Goal: Task Accomplishment & Management: Use online tool/utility

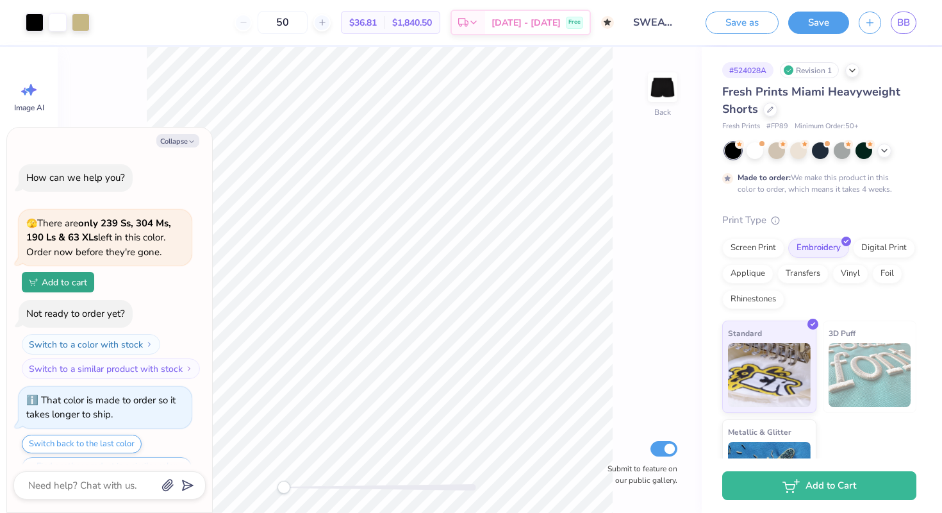
scroll to position [28, 0]
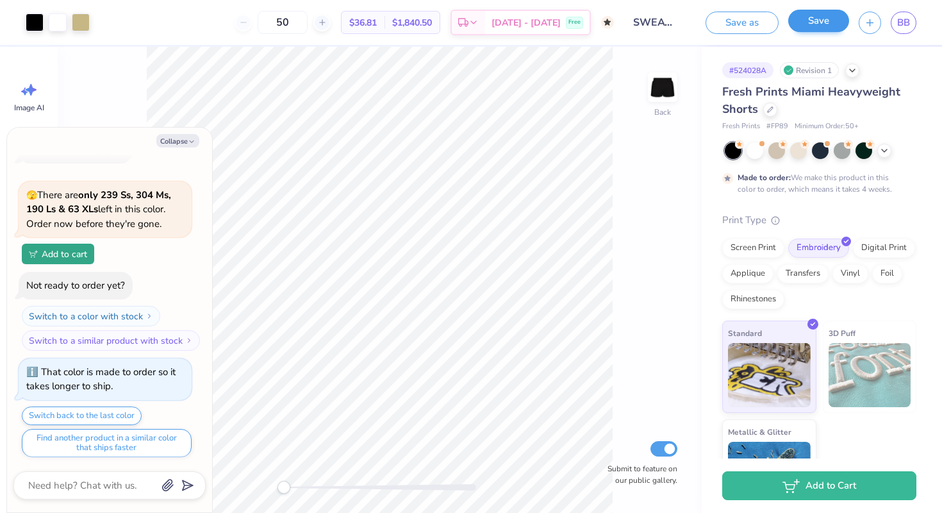
click at [821, 19] on button "Save" at bounding box center [819, 21] width 61 height 22
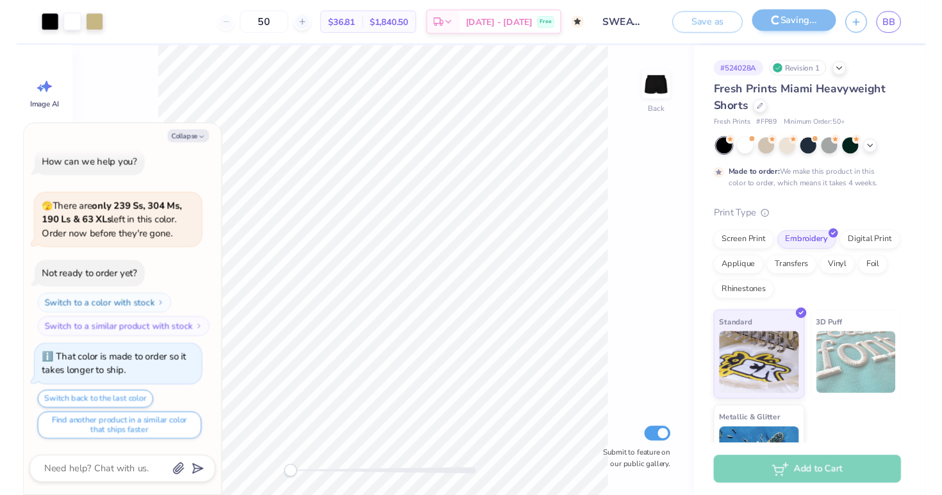
scroll to position [8, 0]
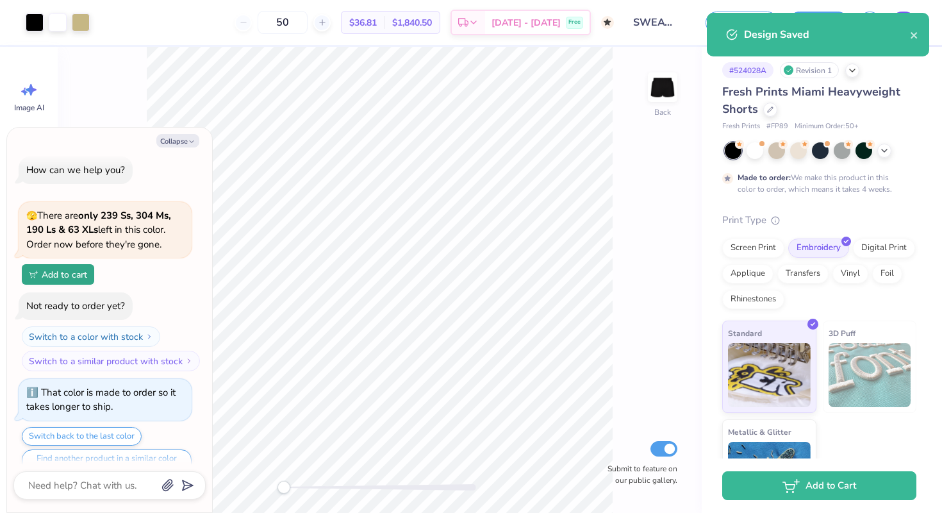
click at [902, 24] on div "Design Saved" at bounding box center [818, 35] width 222 height 44
click at [913, 34] on icon "close" at bounding box center [914, 35] width 6 height 6
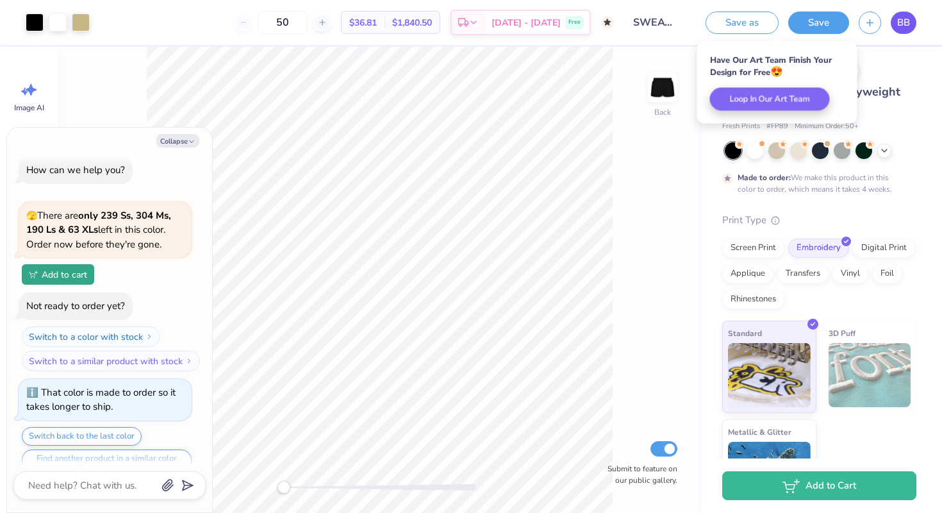
click at [904, 23] on span "BB" at bounding box center [904, 22] width 13 height 15
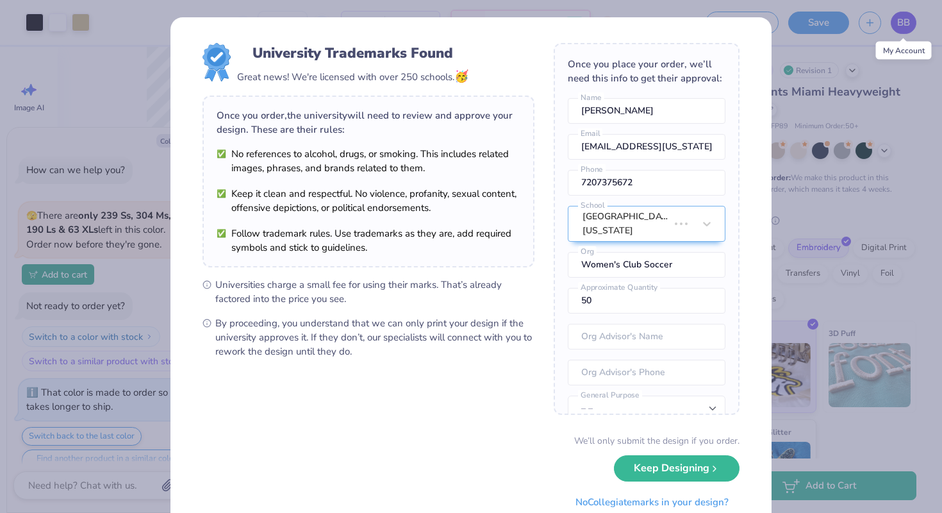
type textarea "x"
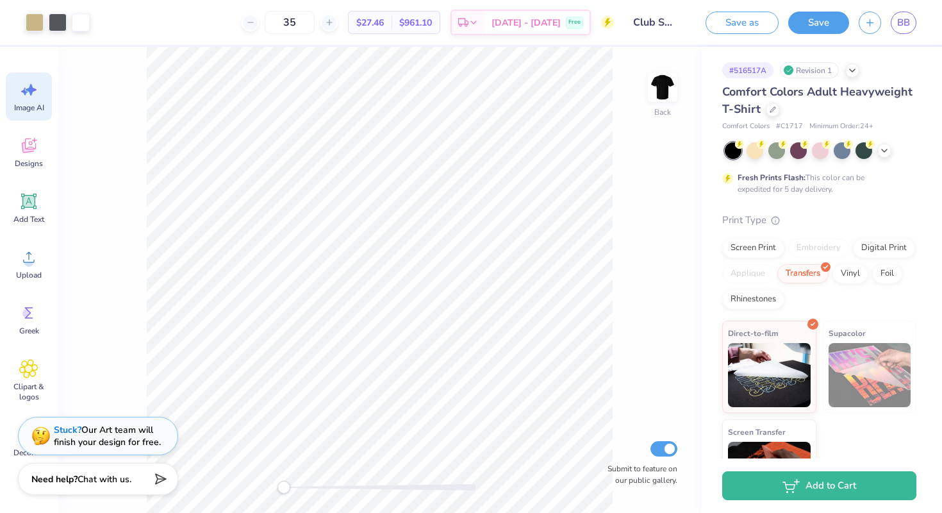
click at [29, 105] on span "Image AI" at bounding box center [29, 108] width 30 height 10
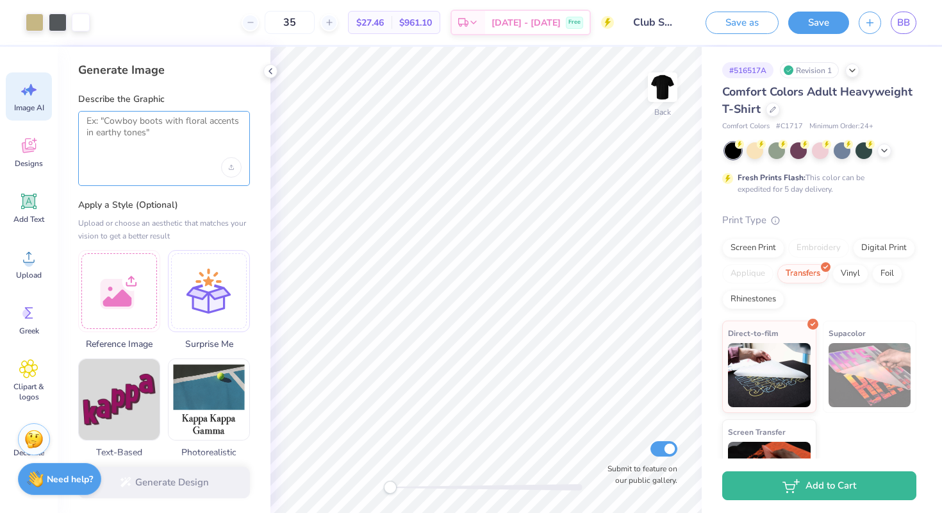
click at [201, 128] on textarea at bounding box center [164, 131] width 155 height 32
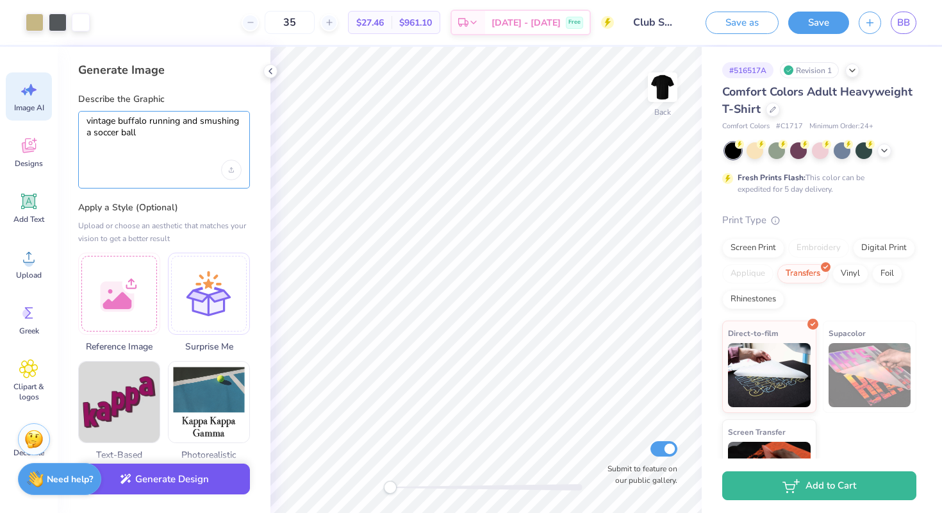
type textarea "vintage buffalo running and smushing a soccer ball"
click at [179, 489] on button "Generate Design" at bounding box center [164, 479] width 172 height 31
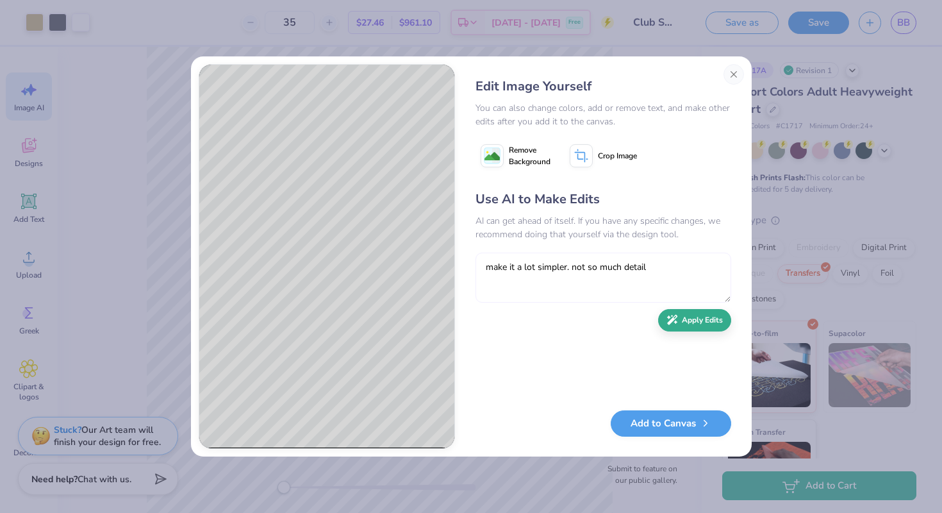
type textarea "make it a lot simpler. not so much detail"
click at [700, 317] on button "Apply Edits" at bounding box center [694, 320] width 73 height 22
click at [580, 159] on icon at bounding box center [580, 155] width 13 height 13
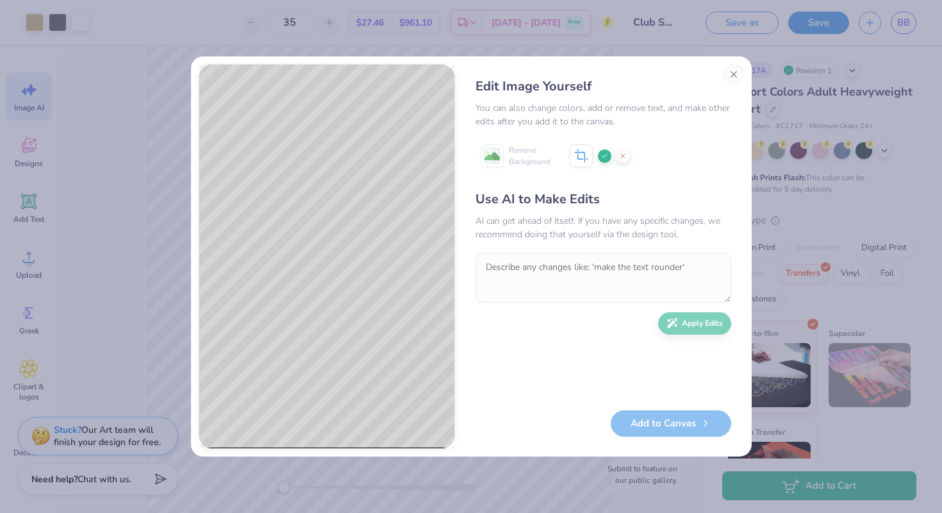
click at [626, 154] on icon at bounding box center [623, 156] width 8 height 8
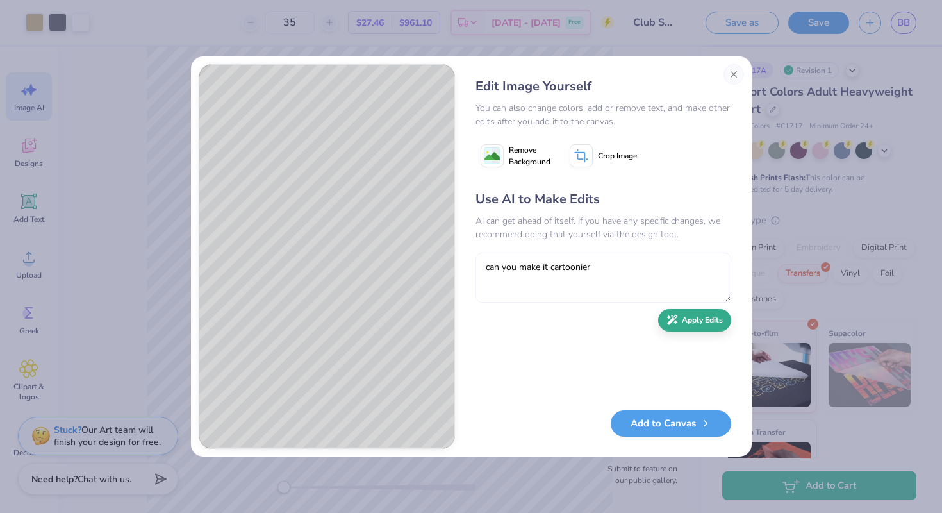
type textarea "can you make it cartoonier"
click at [681, 329] on button "Apply Edits" at bounding box center [694, 320] width 73 height 22
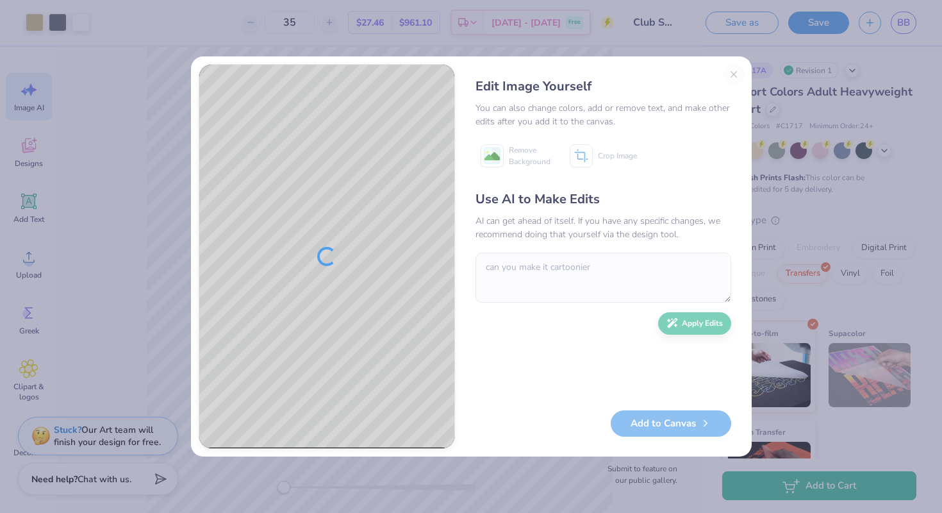
click at [732, 76] on div "Edit Image Yourself You can also change colors, add or remove text, and make ot…" at bounding box center [603, 256] width 281 height 385
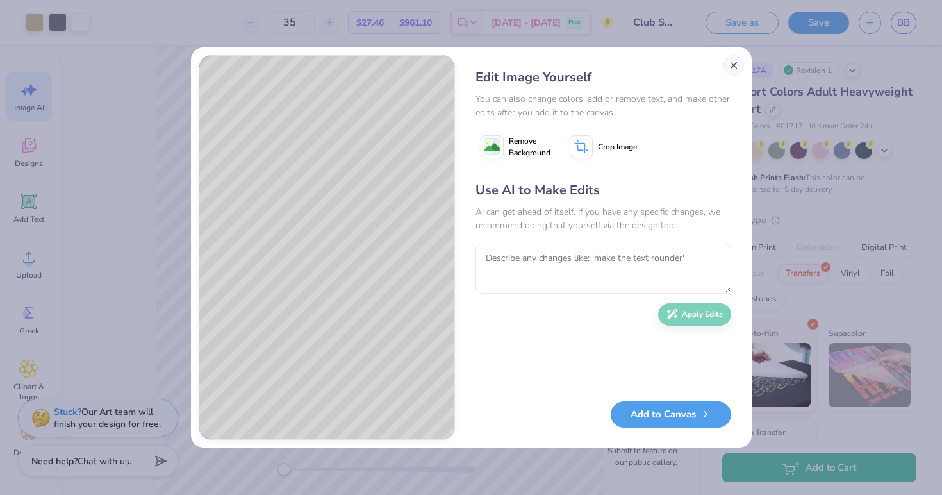
click at [731, 65] on button "Close" at bounding box center [734, 65] width 21 height 21
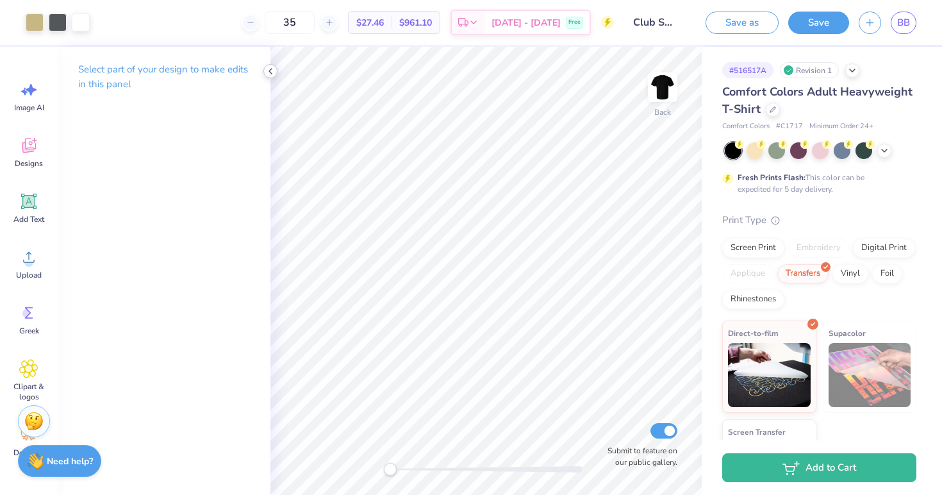
click at [271, 71] on icon at bounding box center [270, 71] width 10 height 10
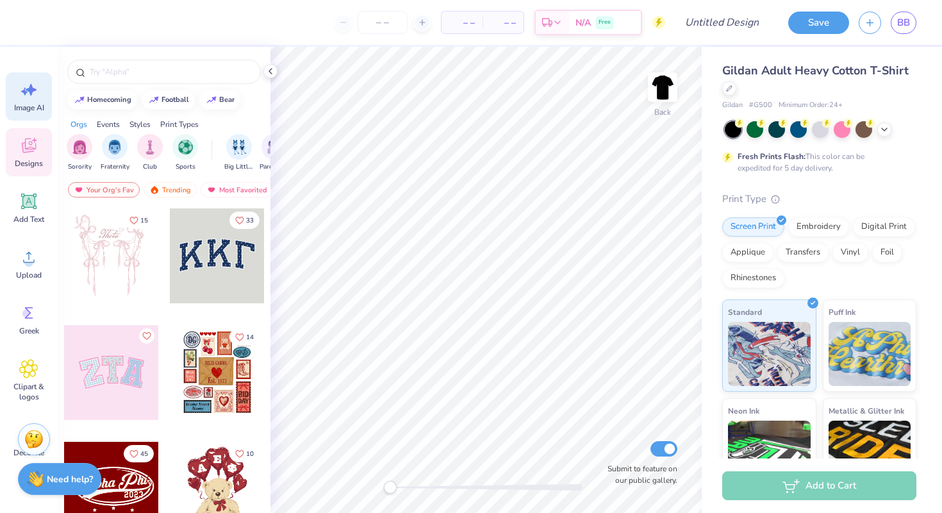
click at [26, 92] on icon at bounding box center [24, 92] width 7 height 8
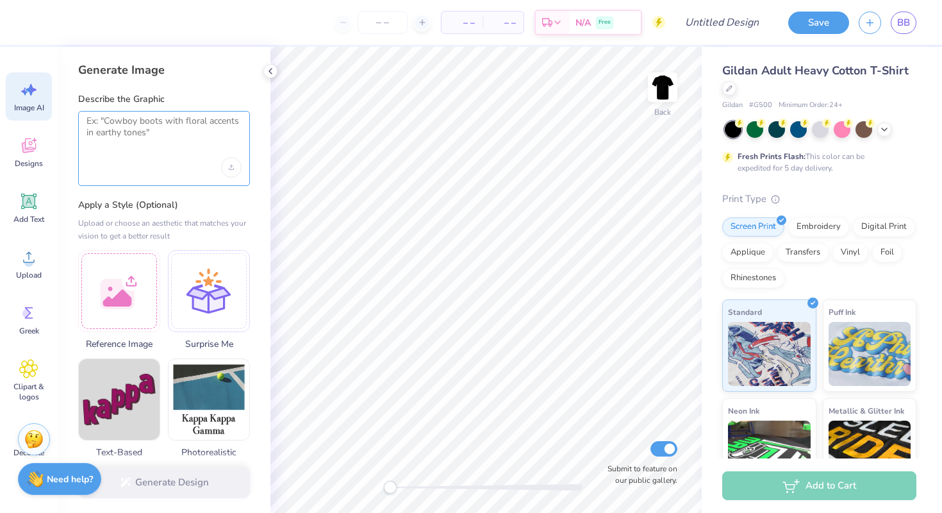
click at [163, 146] on textarea at bounding box center [164, 131] width 155 height 32
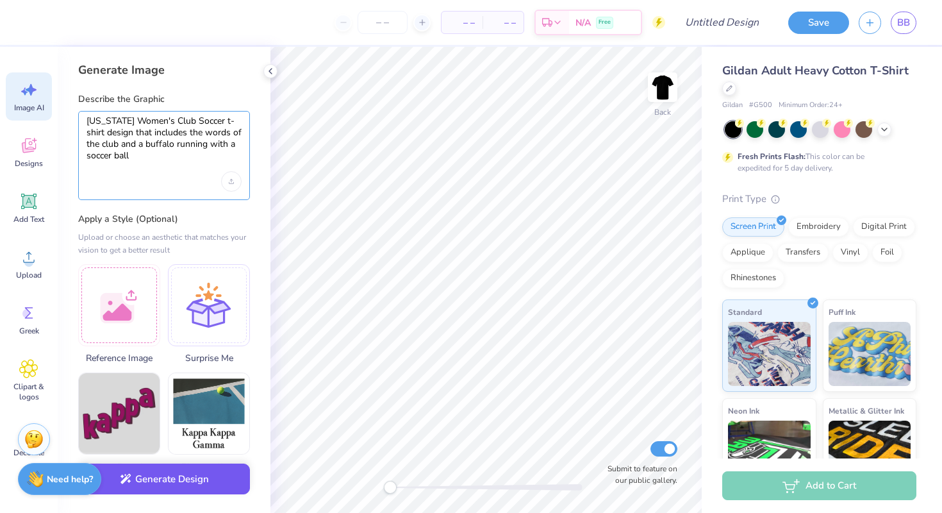
type textarea "[US_STATE] Women's Club Soccer t-shirt design that includes the words of the cl…"
click at [187, 485] on button "Generate Design" at bounding box center [164, 479] width 172 height 31
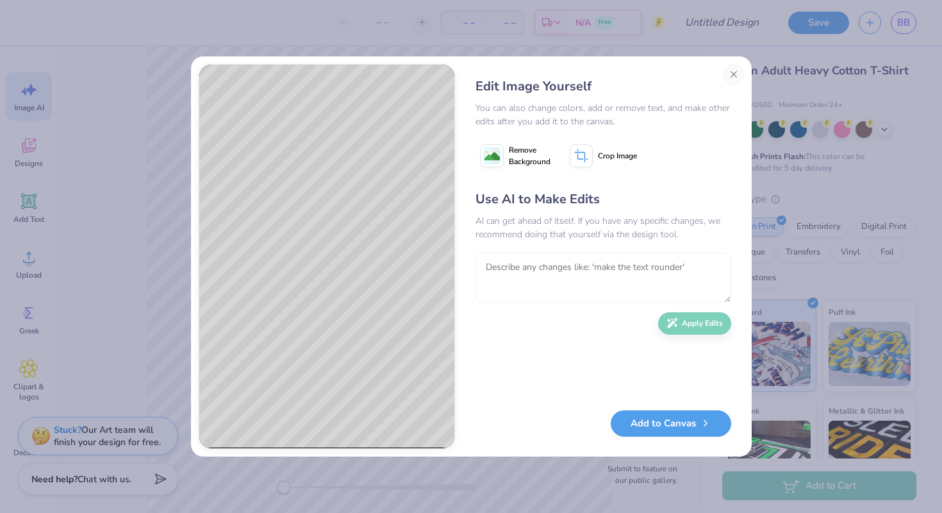
click at [570, 280] on textarea at bounding box center [604, 278] width 256 height 50
type textarea "can you remove women's and just say [US_STATE] club soccer"
click at [678, 324] on icon "button" at bounding box center [673, 320] width 12 height 12
click at [666, 422] on button "Add to Canvas" at bounding box center [671, 420] width 121 height 26
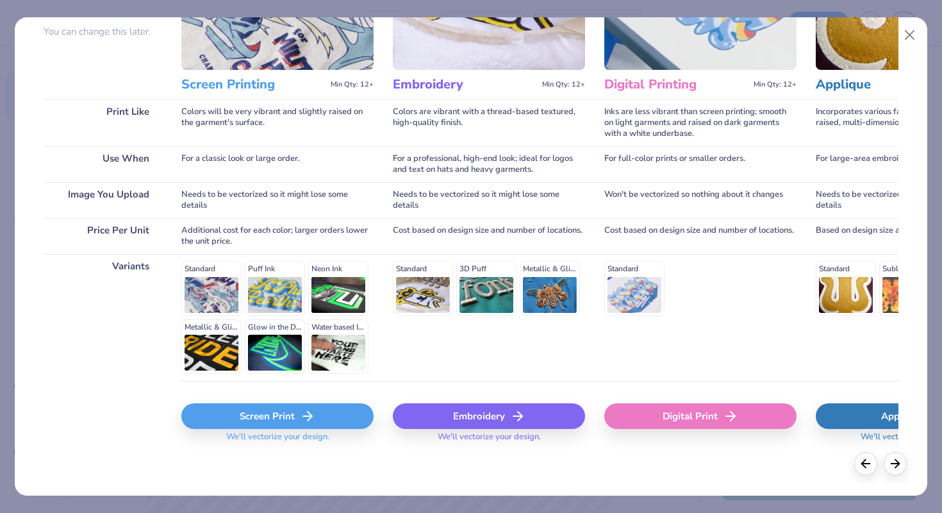
scroll to position [126, 0]
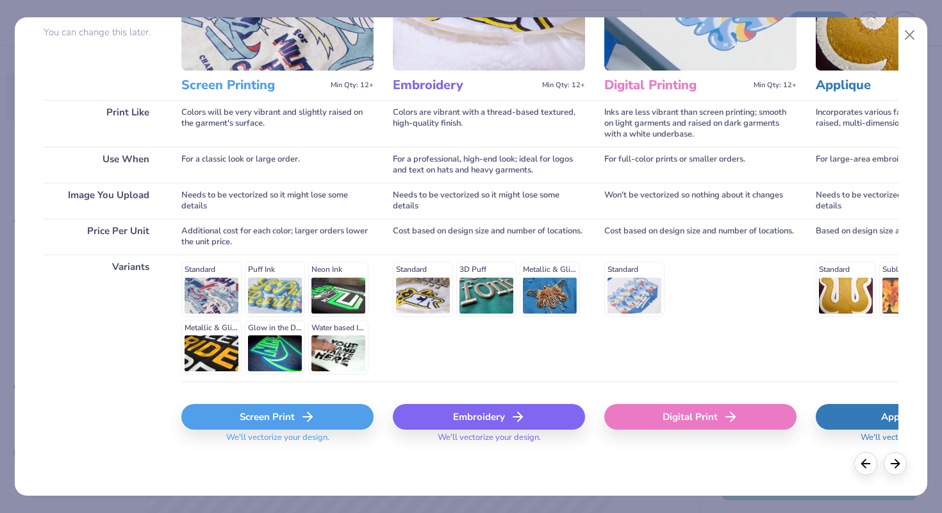
click at [302, 412] on icon at bounding box center [307, 416] width 15 height 15
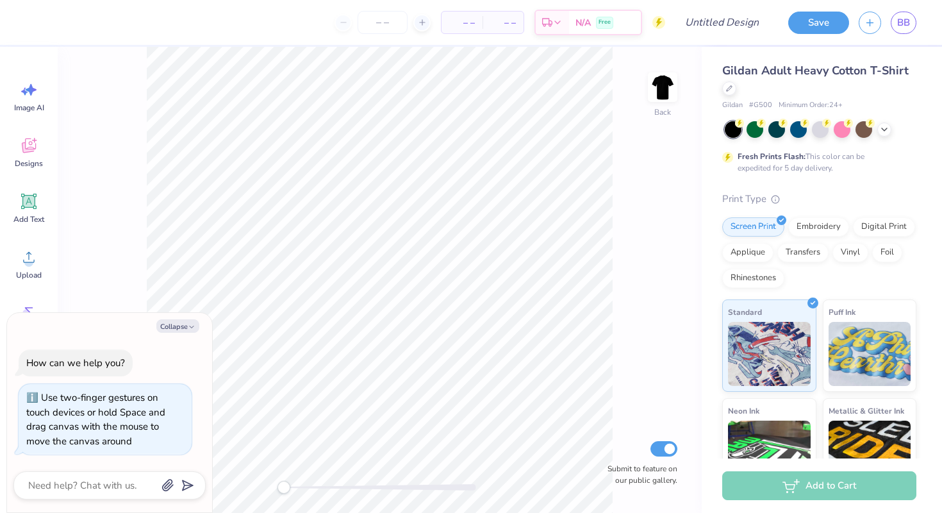
click at [268, 488] on div "Back Submit to feature on our public gallery." at bounding box center [380, 280] width 644 height 466
click at [668, 82] on img at bounding box center [662, 87] width 51 height 51
click at [659, 90] on img at bounding box center [662, 87] width 51 height 51
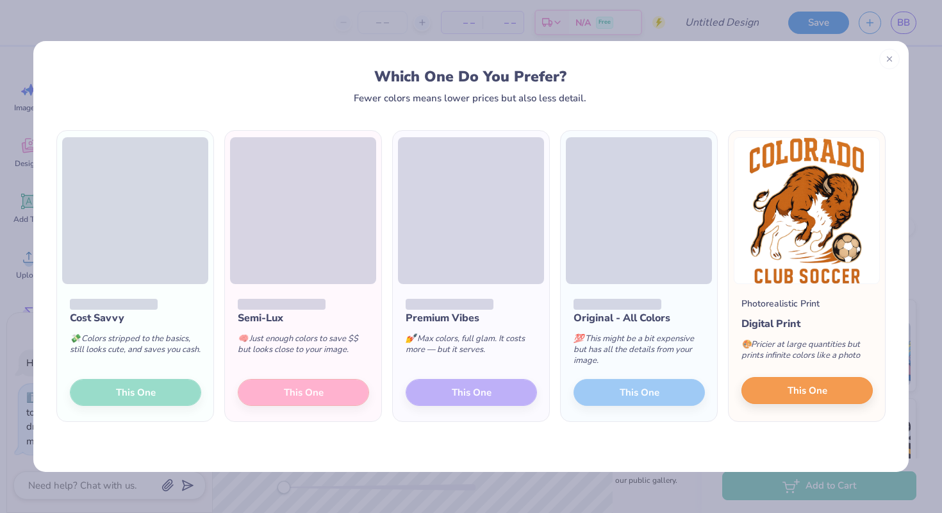
click at [783, 388] on button "This One" at bounding box center [807, 390] width 131 height 27
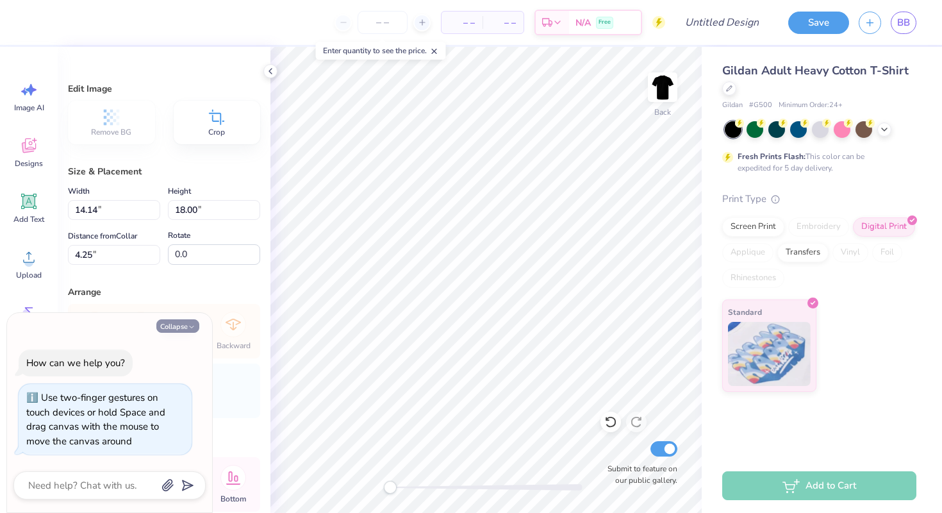
click at [188, 331] on icon "button" at bounding box center [192, 327] width 8 height 8
type textarea "x"
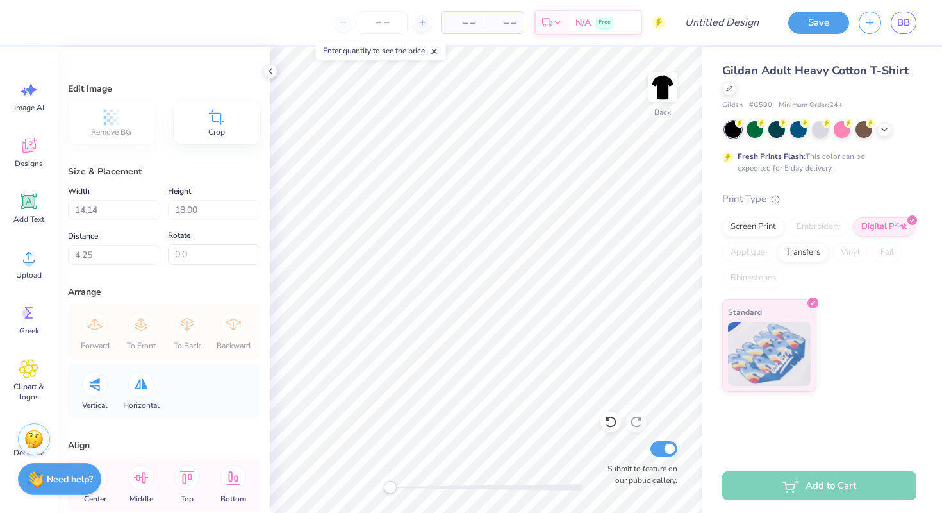
type input "2.55"
click at [274, 73] on icon at bounding box center [270, 71] width 10 height 10
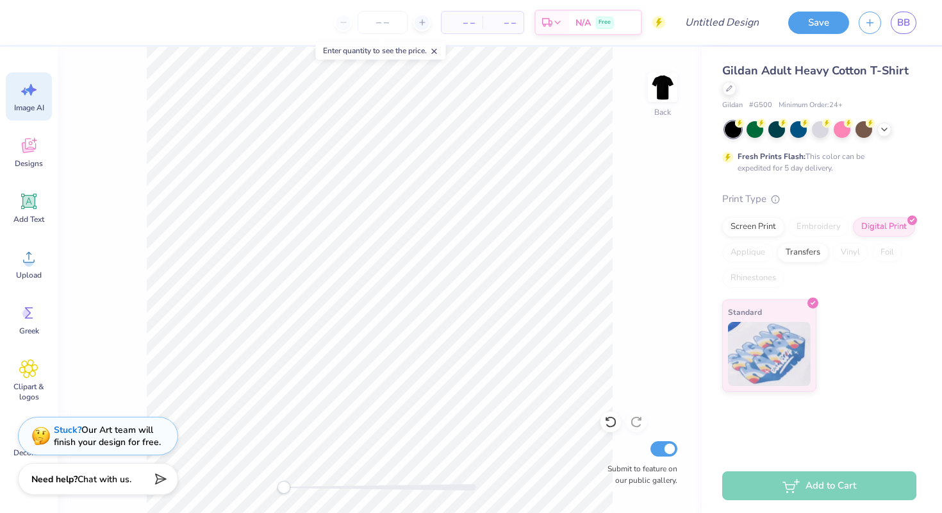
click at [33, 102] on div "Image AI" at bounding box center [29, 96] width 46 height 48
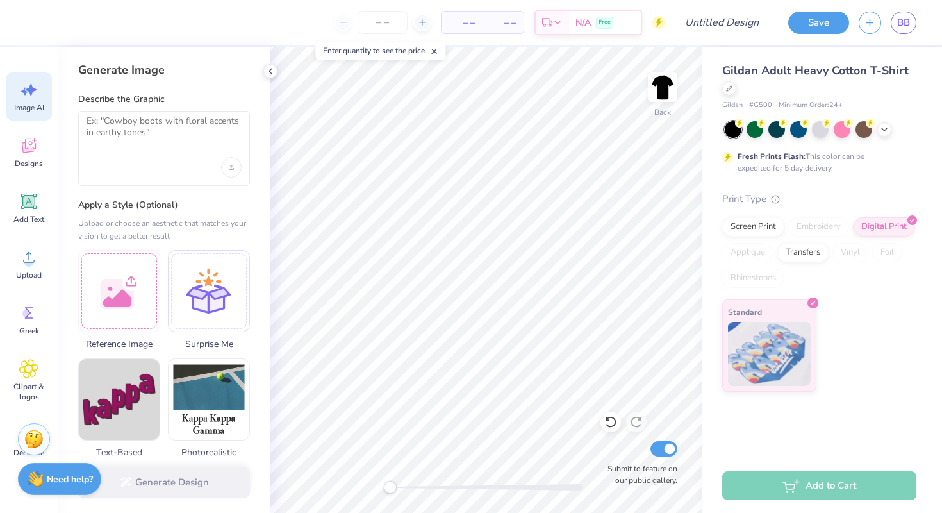
click at [160, 149] on div at bounding box center [164, 148] width 172 height 75
click at [138, 132] on textarea at bounding box center [164, 131] width 155 height 32
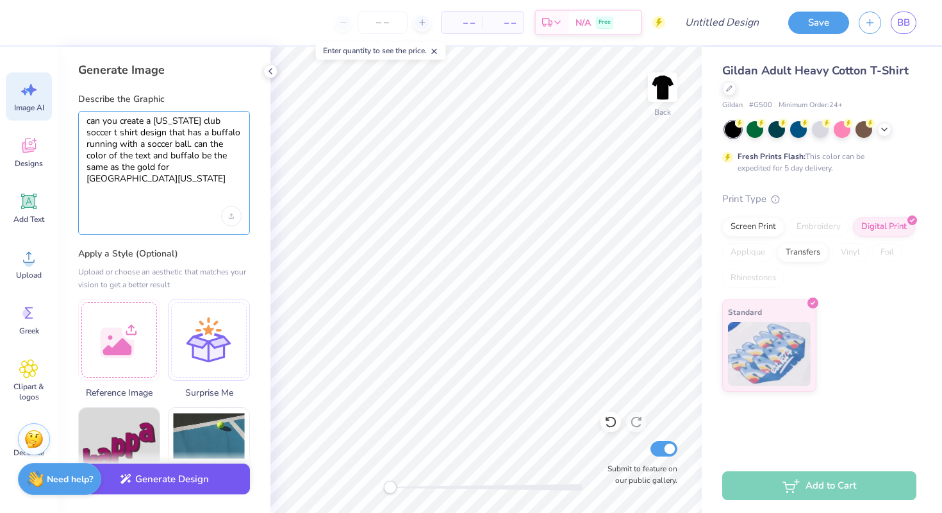
type textarea "can you create a [US_STATE] club soccer t shirt design that has a buffalo runni…"
click at [163, 483] on button "Generate Design" at bounding box center [164, 479] width 172 height 31
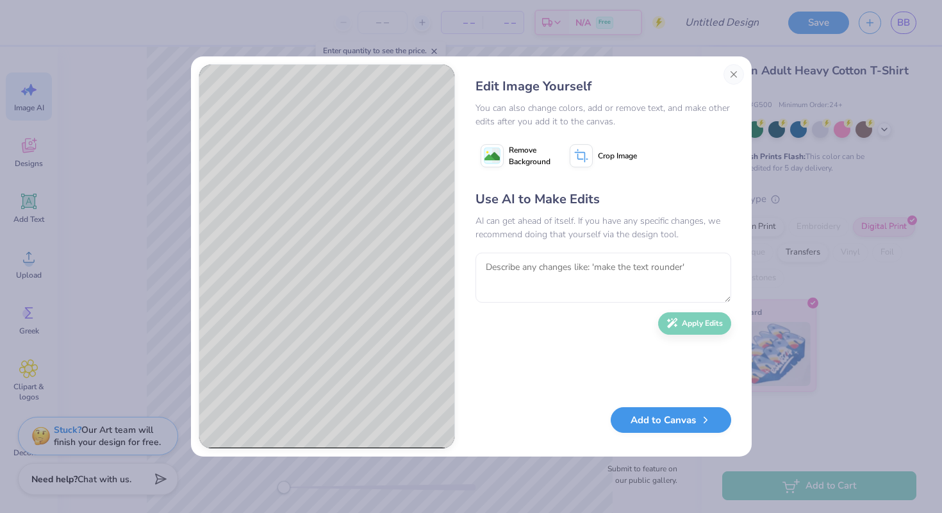
click at [651, 421] on button "Add to Canvas" at bounding box center [671, 420] width 121 height 26
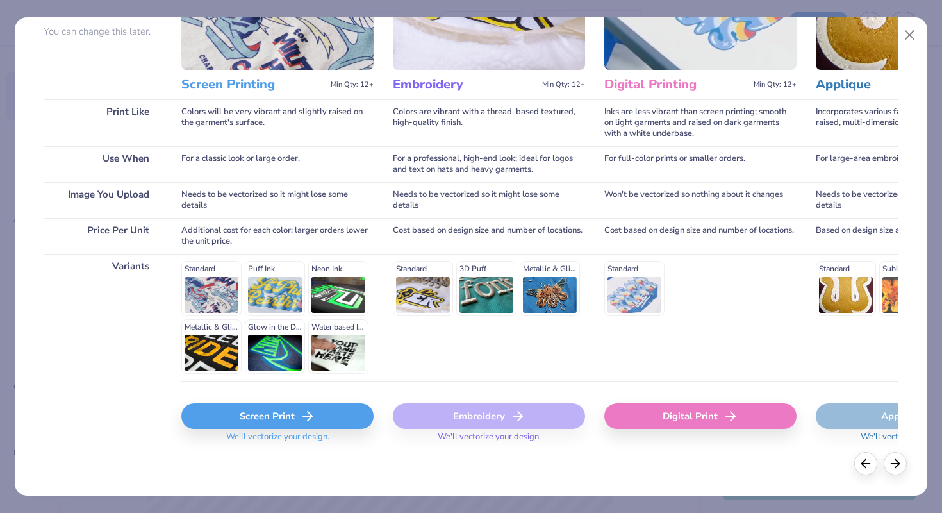
scroll to position [126, 0]
click at [312, 417] on polyline at bounding box center [310, 416] width 4 height 9
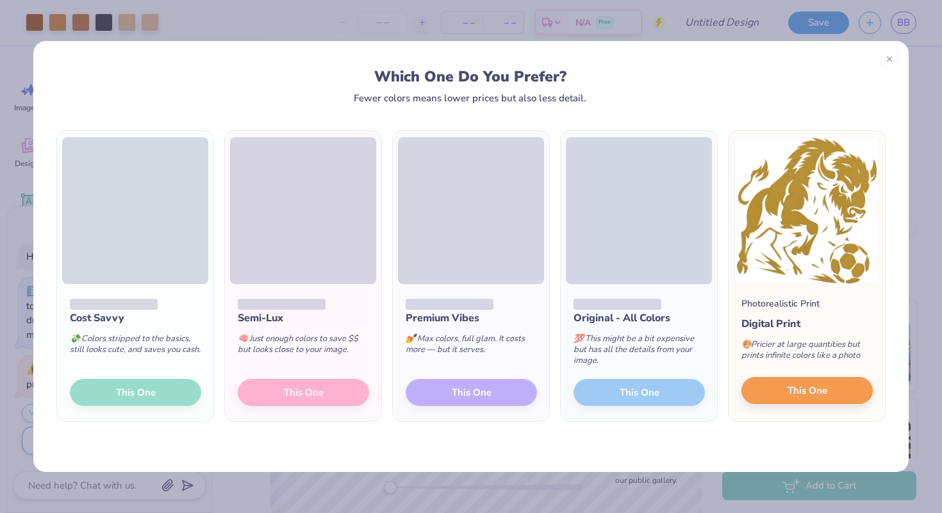
click at [767, 387] on button "This One" at bounding box center [807, 390] width 131 height 27
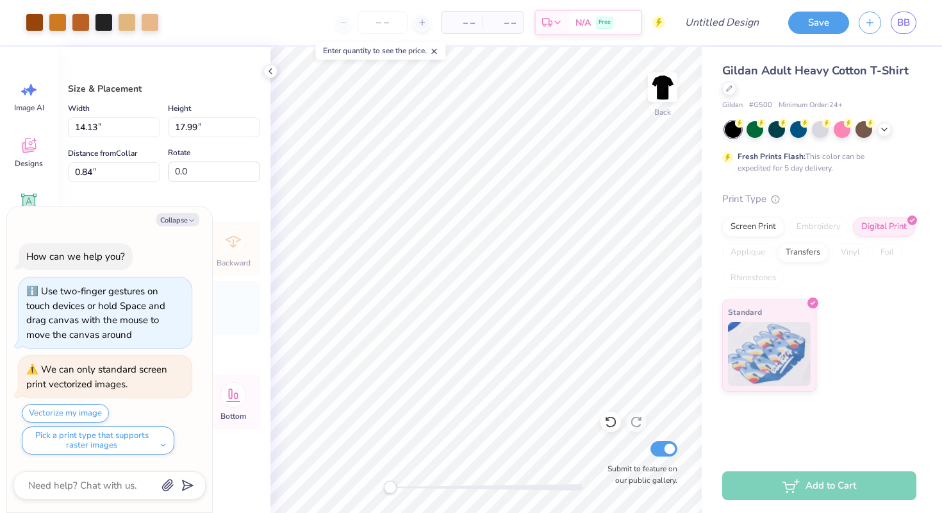
click at [777, 208] on div "Art colors – – Per Item – – Total Est. Delivery N/A Free Design Title Save BB I…" at bounding box center [471, 256] width 942 height 513
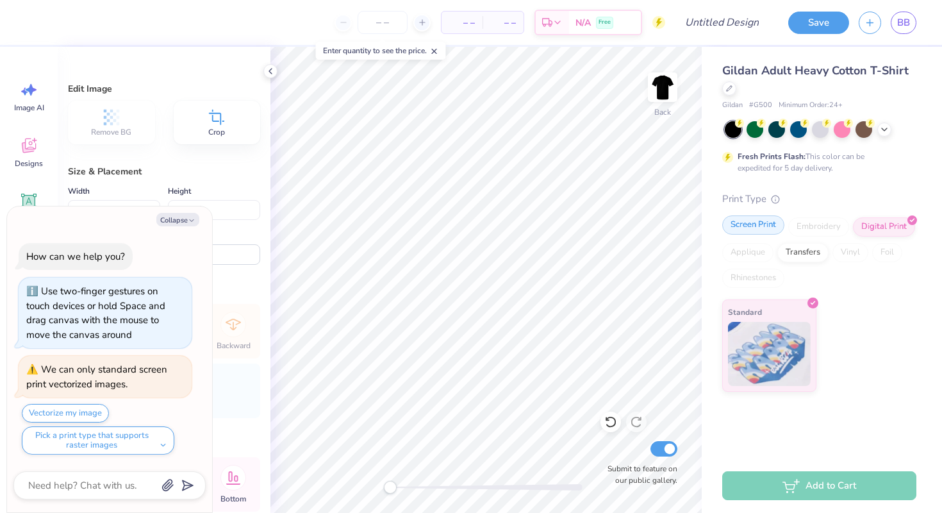
type textarea "x"
type input "12.12"
type input "12.61"
type input "6.00"
click at [271, 69] on icon at bounding box center [270, 71] width 10 height 10
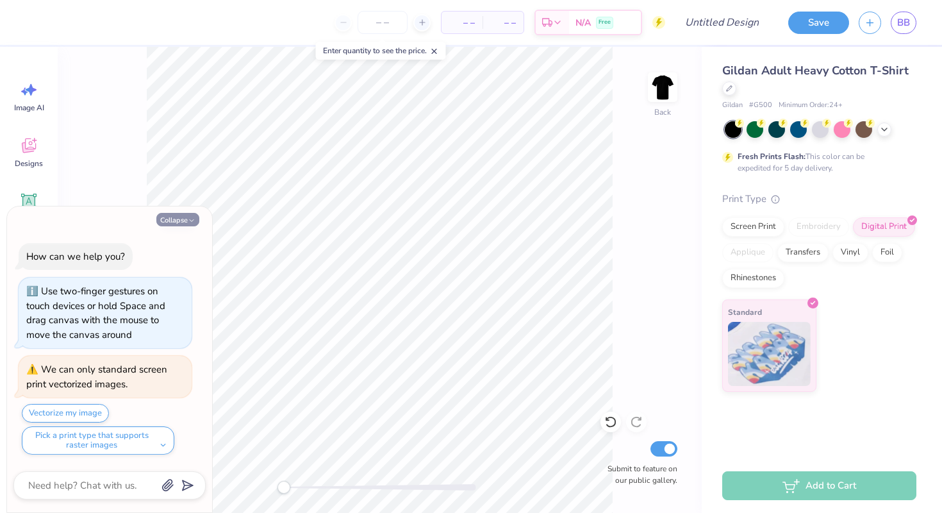
click at [178, 221] on button "Collapse" at bounding box center [177, 219] width 43 height 13
type textarea "x"
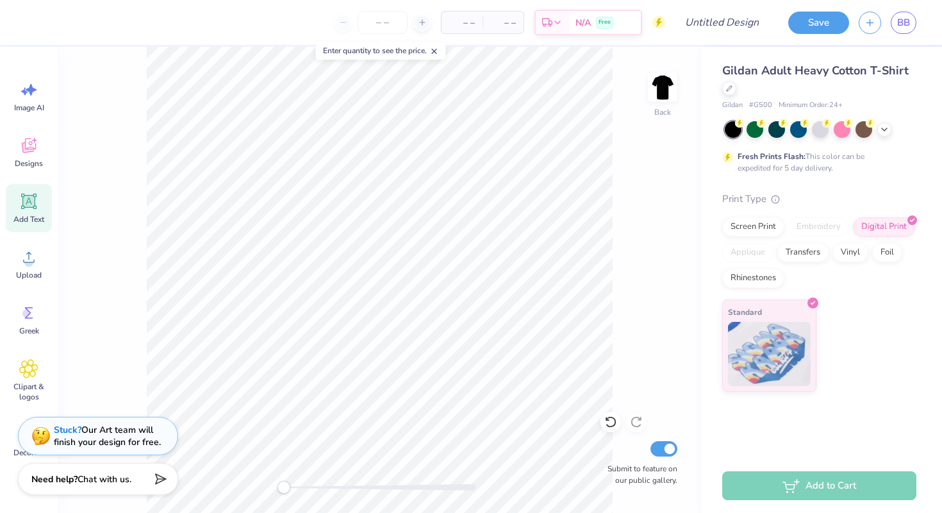
click at [31, 212] on div "Add Text" at bounding box center [29, 208] width 46 height 48
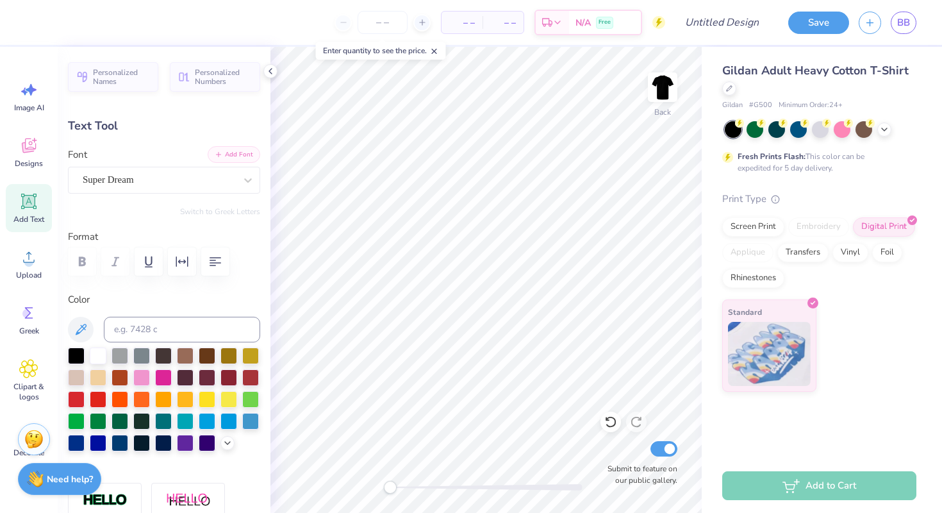
click at [222, 153] on icon "button" at bounding box center [219, 155] width 8 height 8
click at [228, 155] on button "Add Font" at bounding box center [234, 154] width 53 height 17
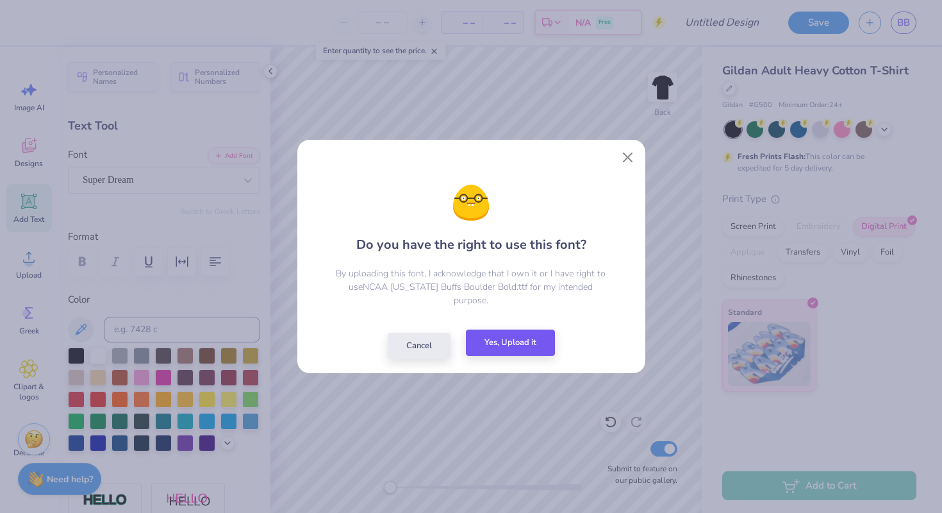
click at [492, 337] on button "Yes, Upload it" at bounding box center [510, 343] width 89 height 26
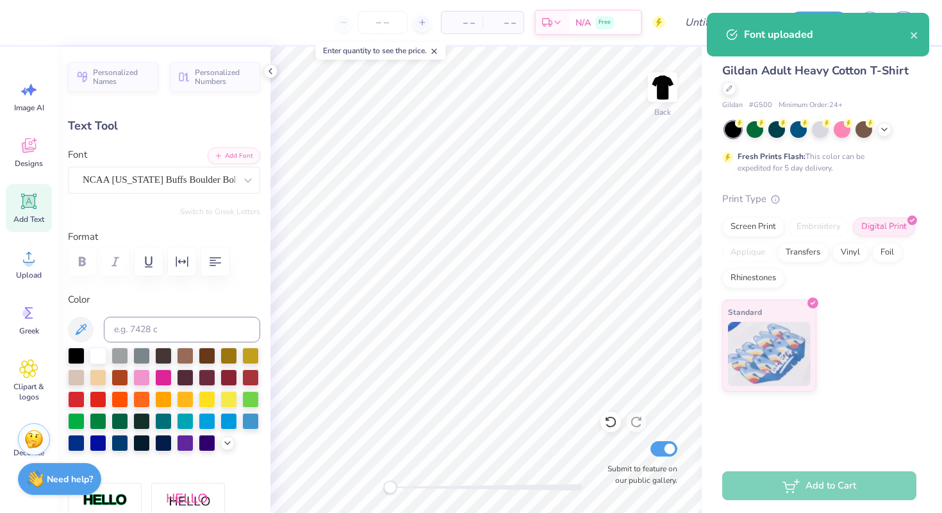
type textarea "T"
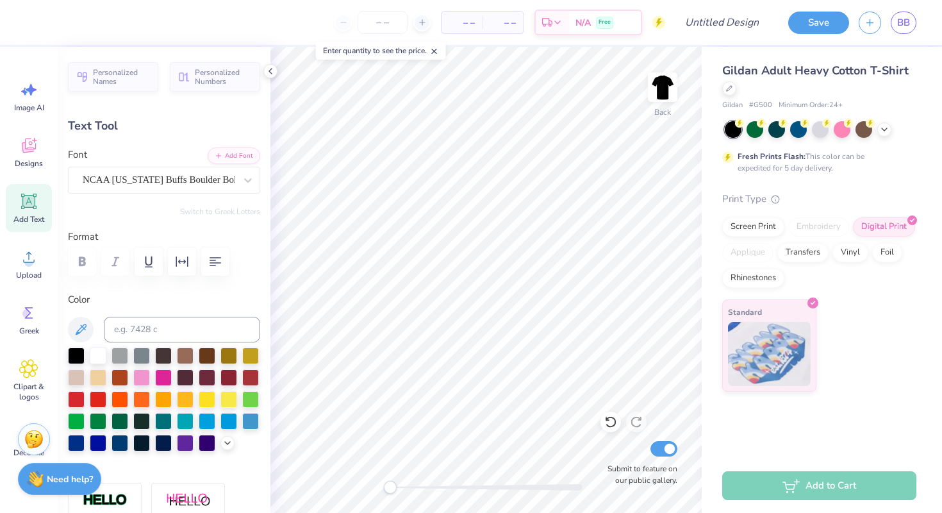
type textarea "[US_STATE]"
type input "8.55"
type input "1.73"
click at [37, 206] on icon at bounding box center [28, 201] width 15 height 15
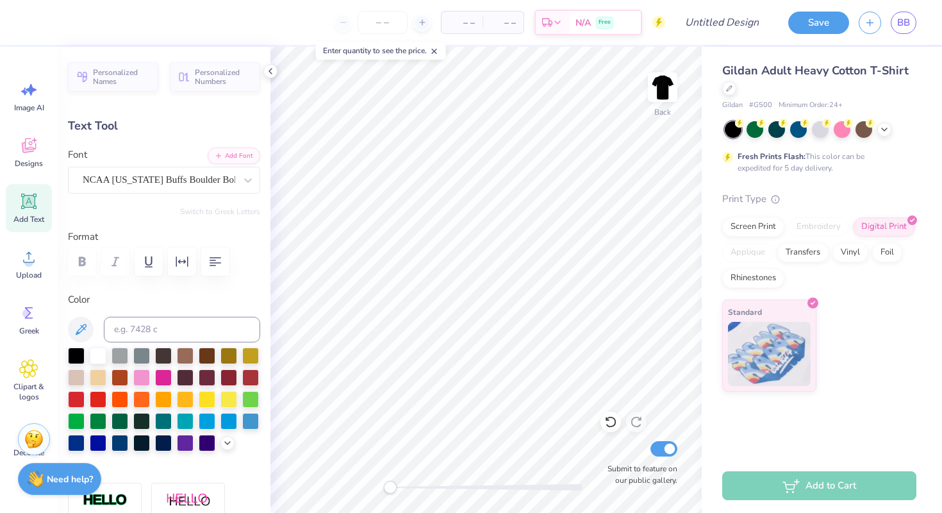
type input "6.00"
type input "1.74"
type textarea "T"
type textarea "CLUB SOCCER"
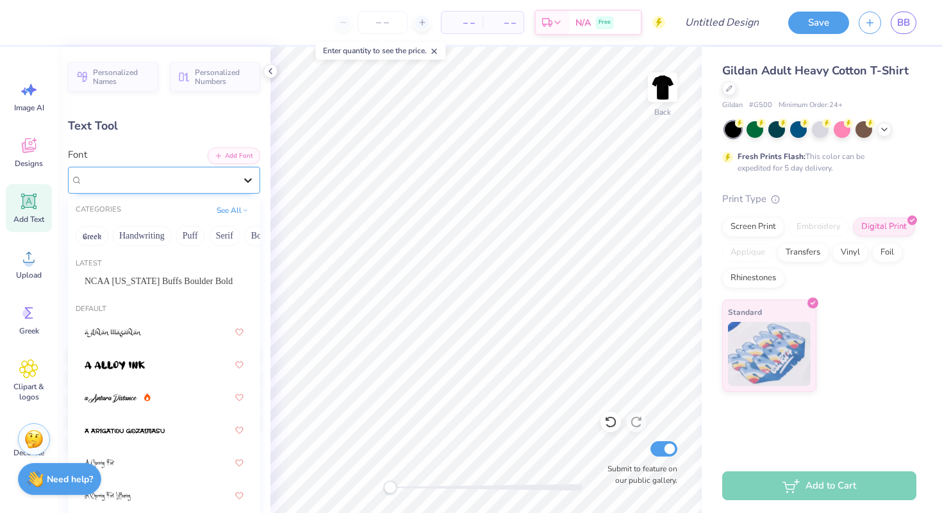
click at [247, 186] on div at bounding box center [248, 180] width 23 height 23
click at [169, 280] on span "NCAA [US_STATE] Buffs Boulder Bold" at bounding box center [159, 280] width 148 height 13
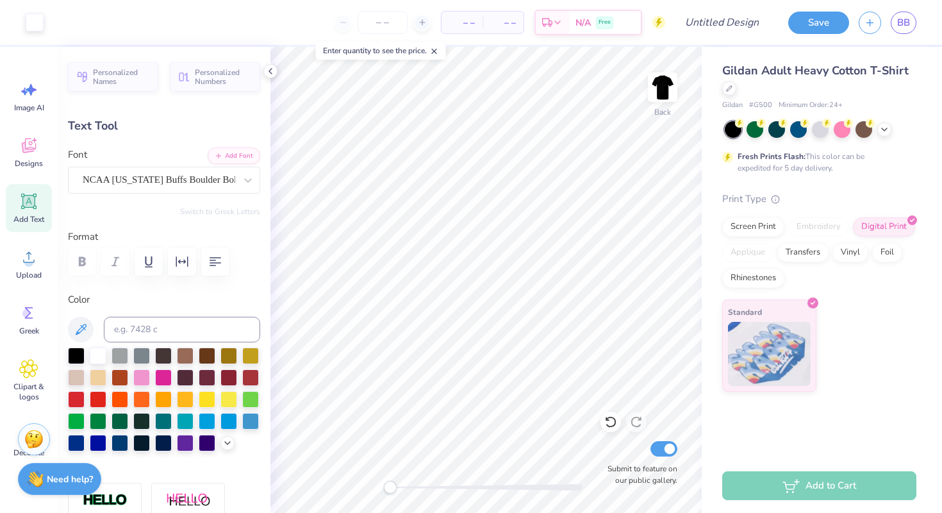
type input "11.28"
type input "1.73"
type input "8.55"
type input "2.13"
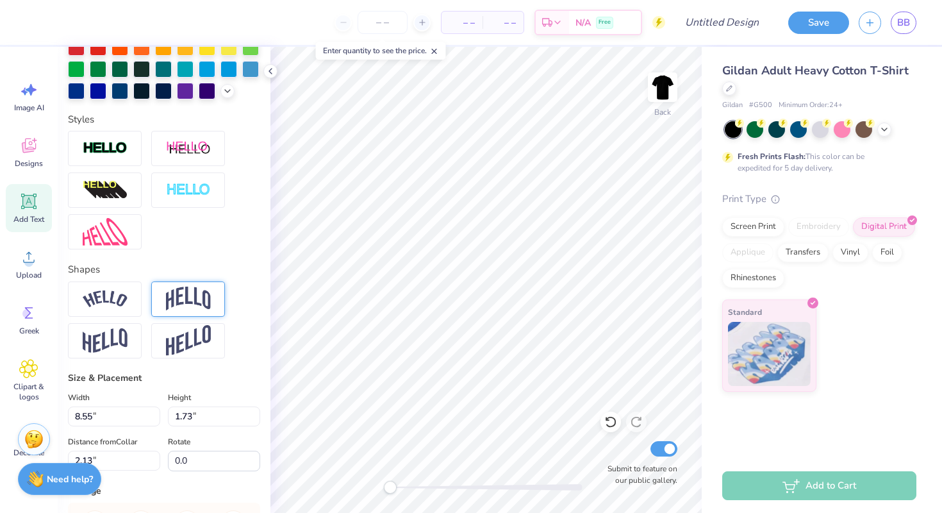
scroll to position [353, 0]
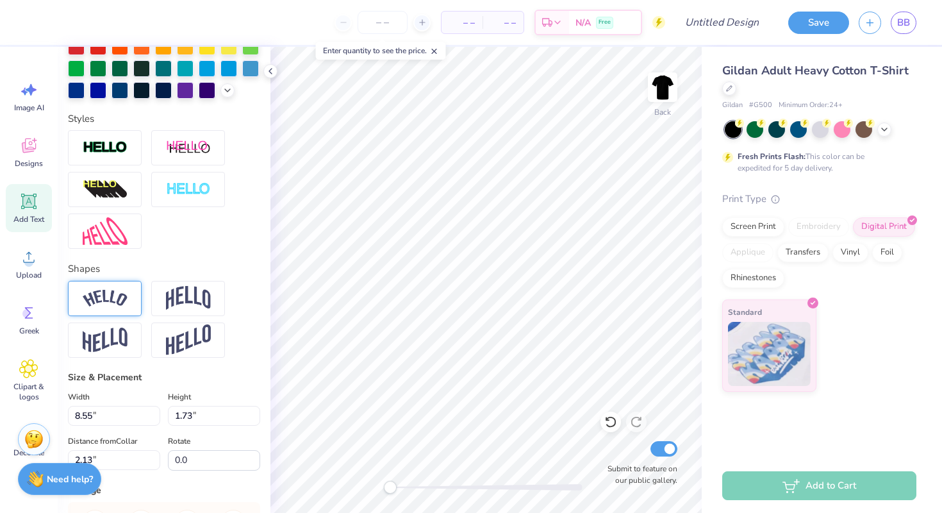
click at [111, 301] on img at bounding box center [105, 298] width 45 height 17
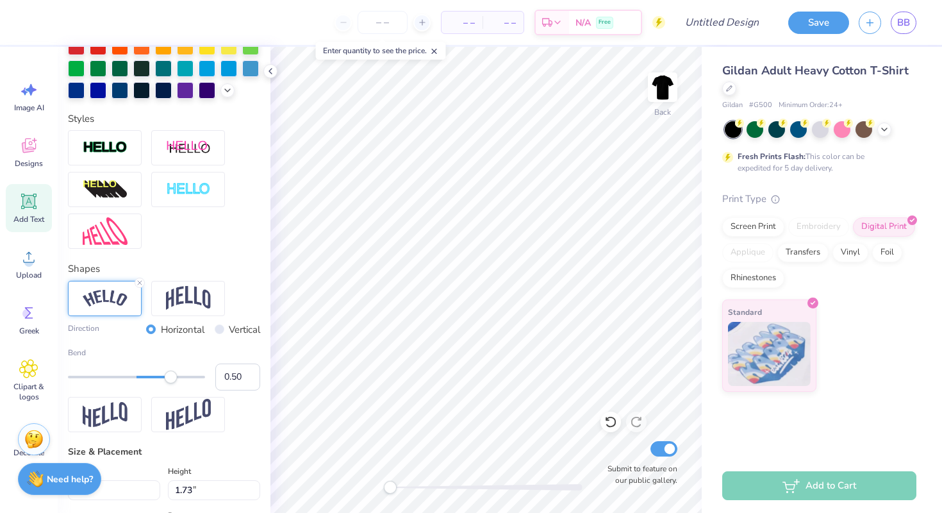
type input "10.51"
type input "2.86"
type input "2.60"
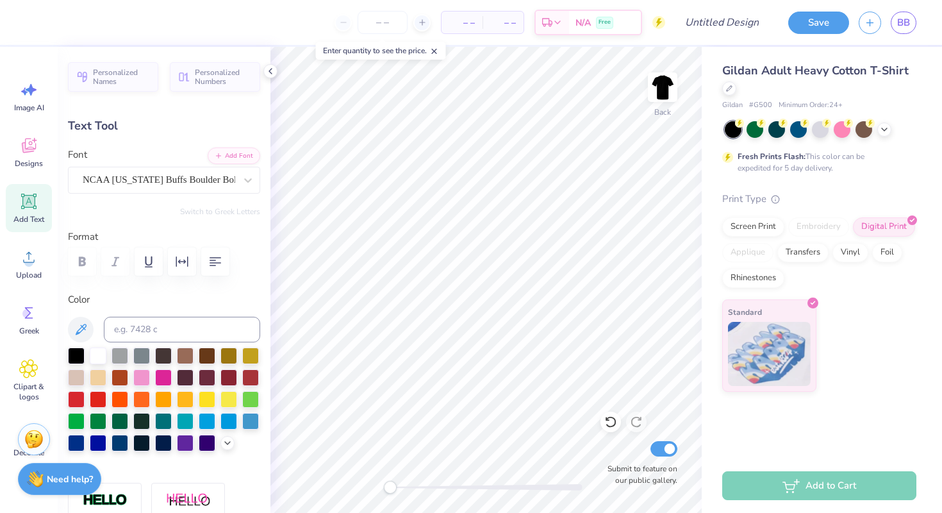
scroll to position [0, 0]
click at [78, 328] on icon at bounding box center [80, 329] width 15 height 15
click at [78, 333] on icon at bounding box center [81, 329] width 11 height 11
type input "11.28"
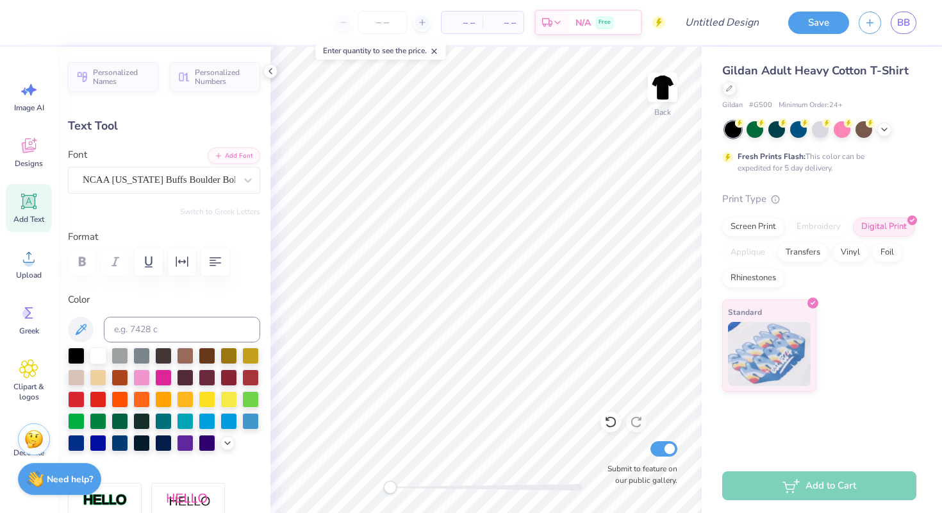
type input "1.73"
type input "17.73"
click at [81, 323] on icon at bounding box center [80, 329] width 15 height 15
type input "10.80"
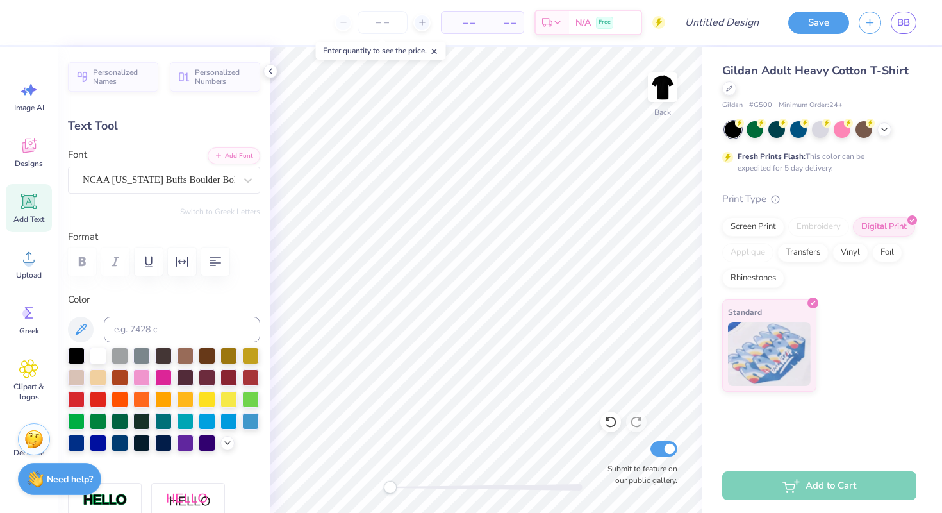
type input "1.66"
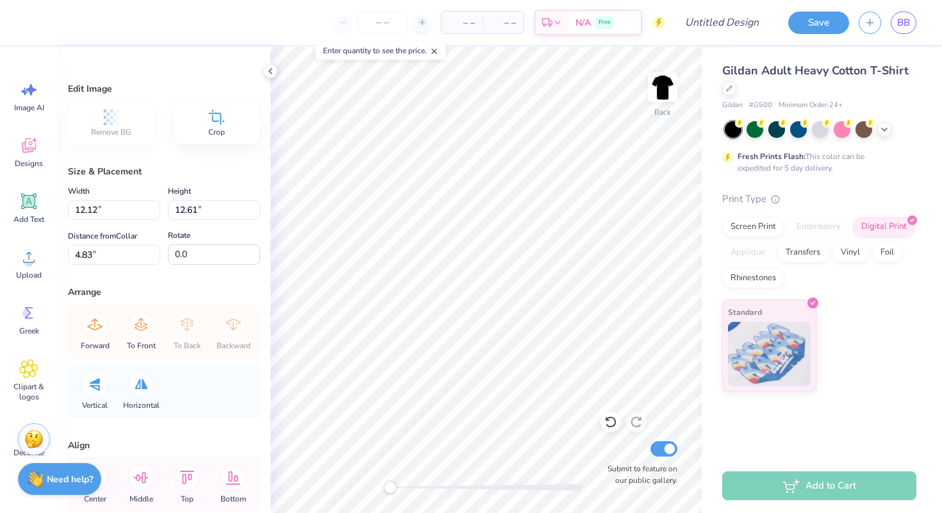
type input "9.00"
type input "9.36"
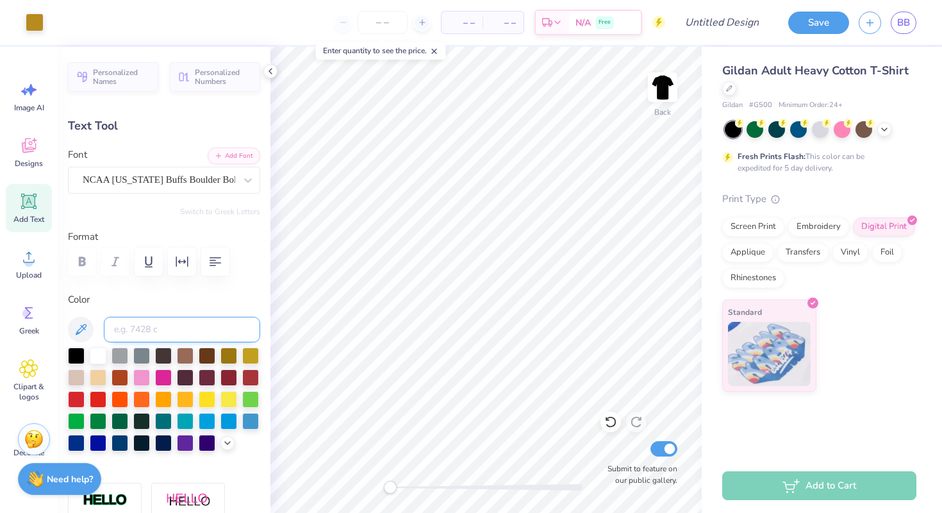
click at [208, 324] on input at bounding box center [182, 330] width 156 height 26
type input "4525"
type input "14.72"
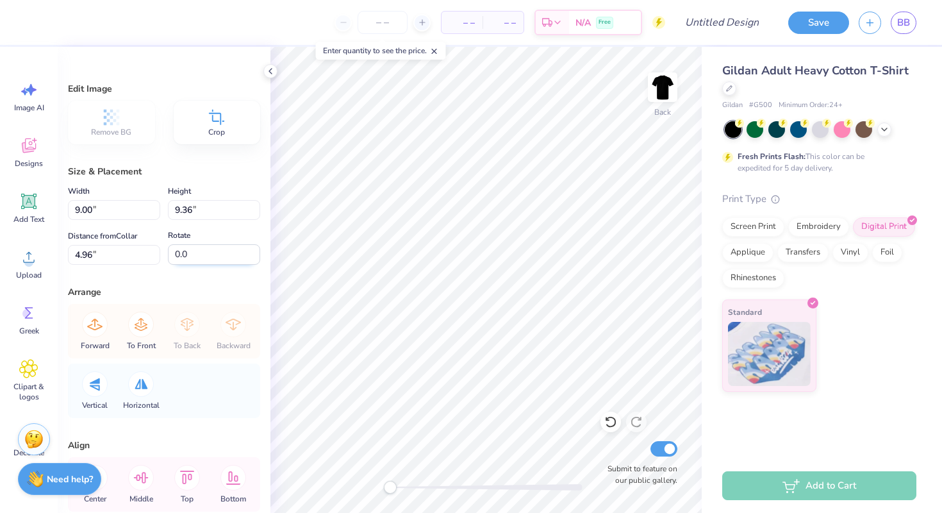
scroll to position [0, 0]
click at [44, 26] on div "– – Per Item – – Total Est. Delivery N/A Free" at bounding box center [350, 22] width 630 height 45
click at [570, 323] on li "Select All" at bounding box center [581, 322] width 101 height 25
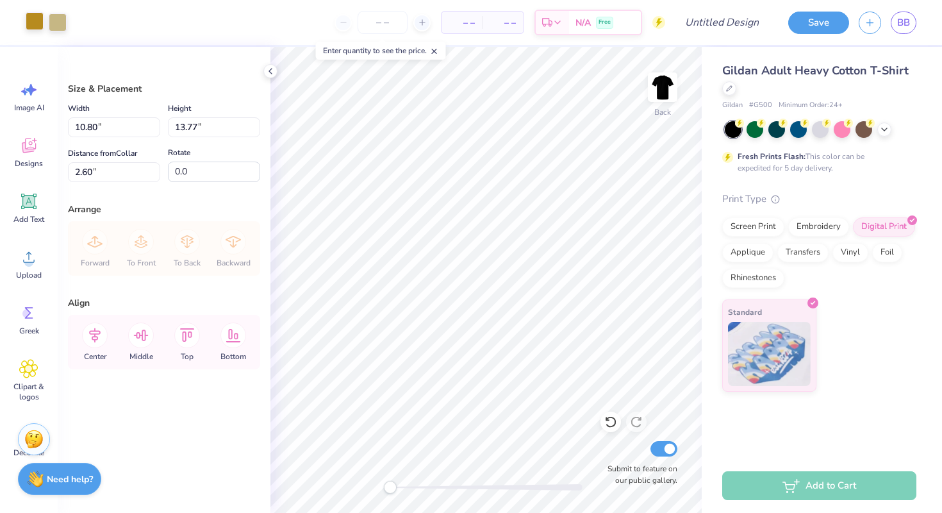
click at [36, 19] on div at bounding box center [35, 21] width 18 height 18
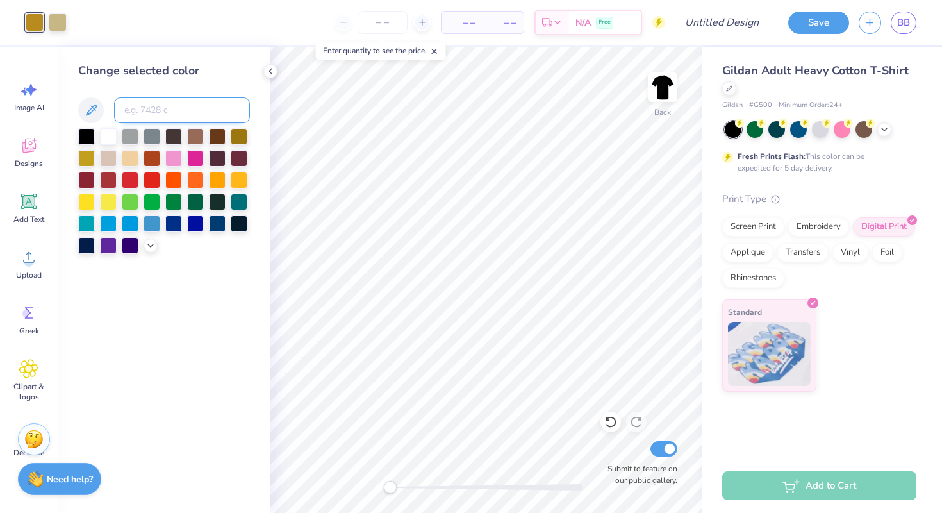
click at [172, 109] on input at bounding box center [182, 110] width 136 height 26
type input "4525"
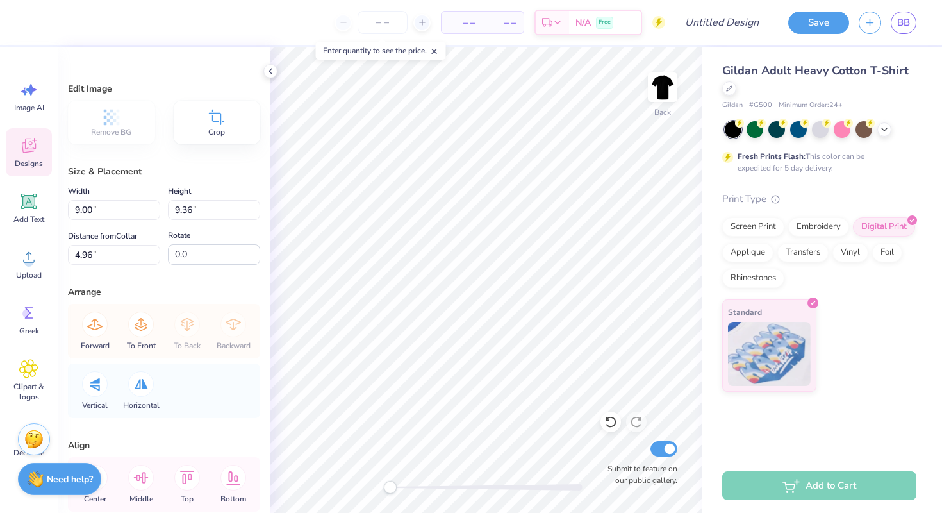
click at [21, 160] on span "Designs" at bounding box center [29, 163] width 28 height 10
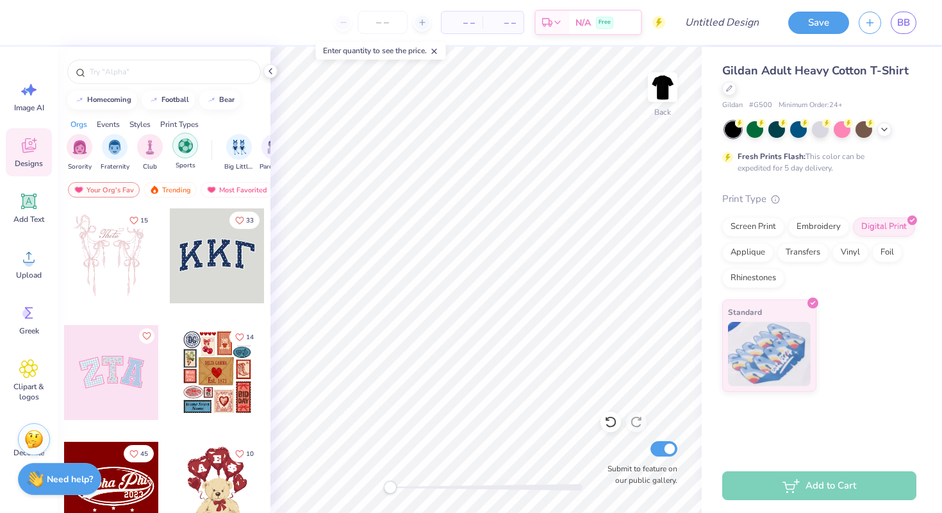
click at [184, 156] on div "filter for Sports" at bounding box center [185, 146] width 26 height 26
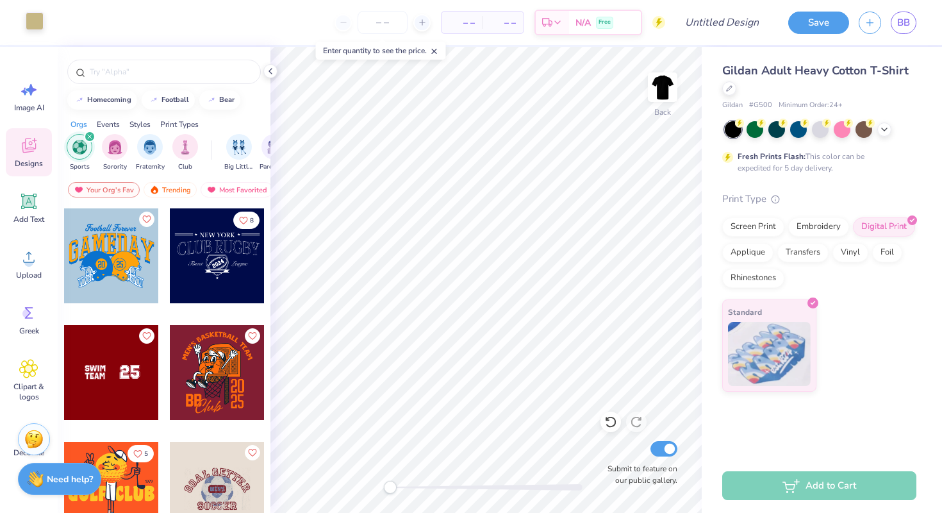
click at [33, 25] on div at bounding box center [35, 21] width 18 height 18
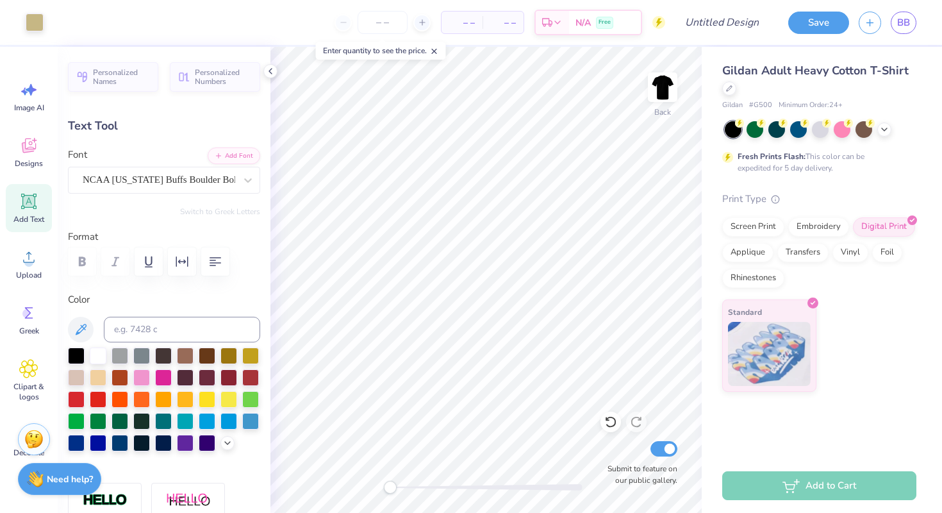
type input "10.51"
type input "2.86"
type input "2.60"
